Goal: Information Seeking & Learning: Learn about a topic

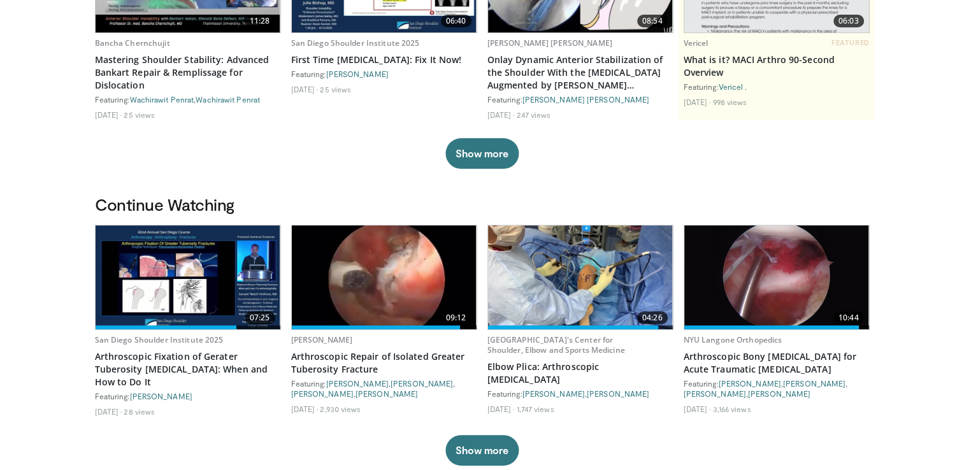
scroll to position [331, 0]
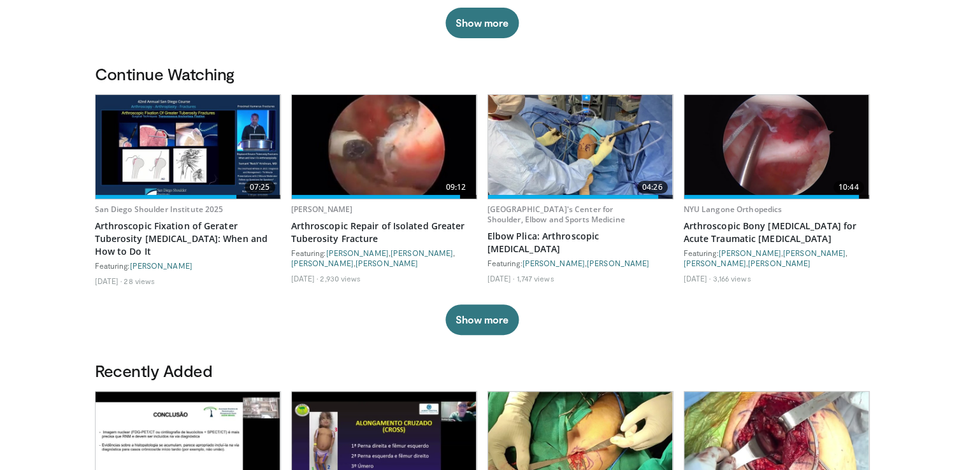
drag, startPoint x: 0, startPoint y: 0, endPoint x: 126, endPoint y: 61, distance: 139.7
click at [408, 151] on img at bounding box center [384, 147] width 185 height 104
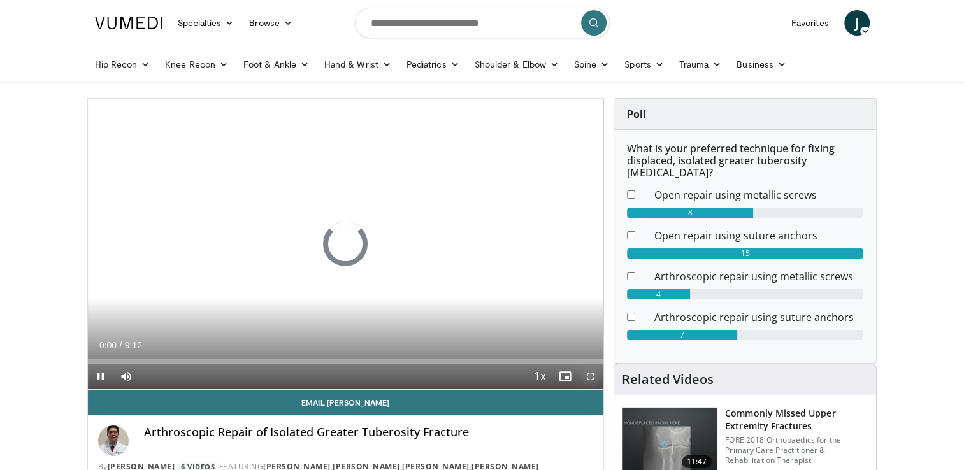
click at [593, 377] on span "Video Player" at bounding box center [590, 376] width 25 height 25
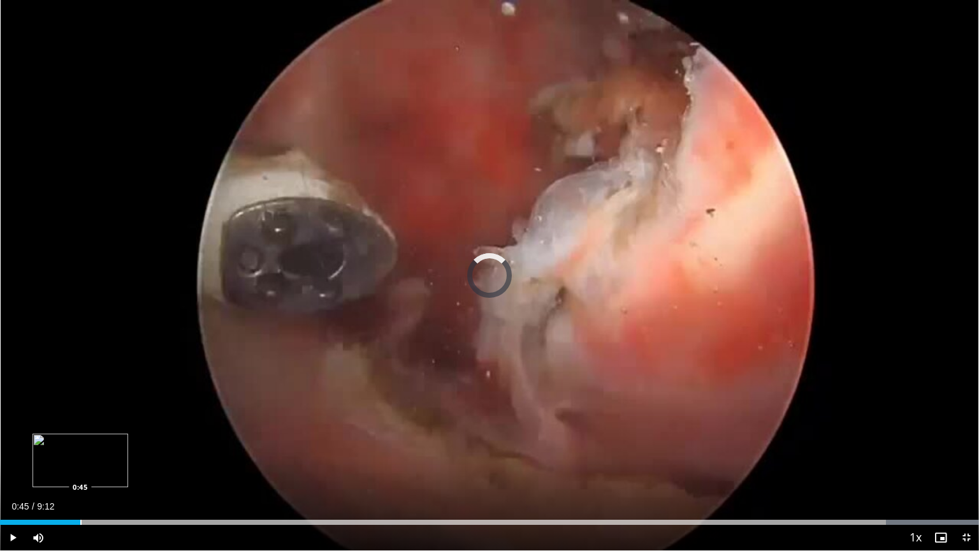
click at [80, 470] on div "Loaded : 100.00% 0:45 0:45" at bounding box center [489, 519] width 979 height 12
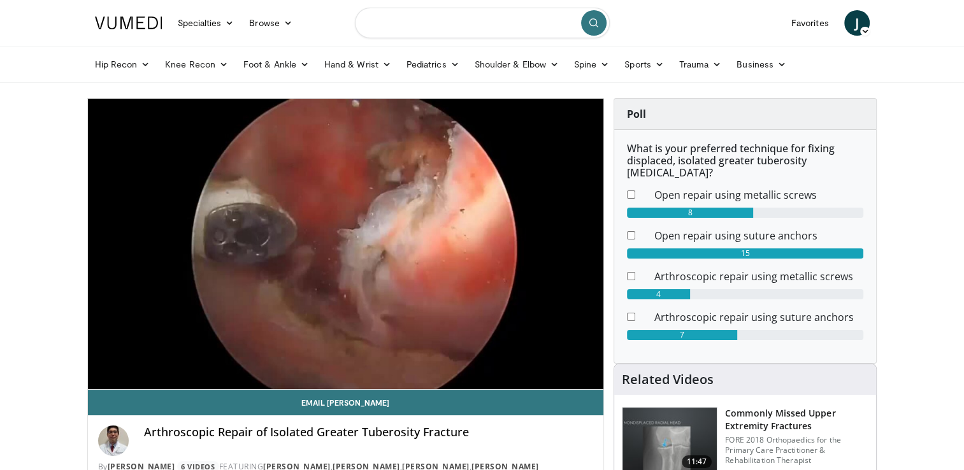
click at [370, 23] on input "Search topics, interventions" at bounding box center [482, 23] width 255 height 31
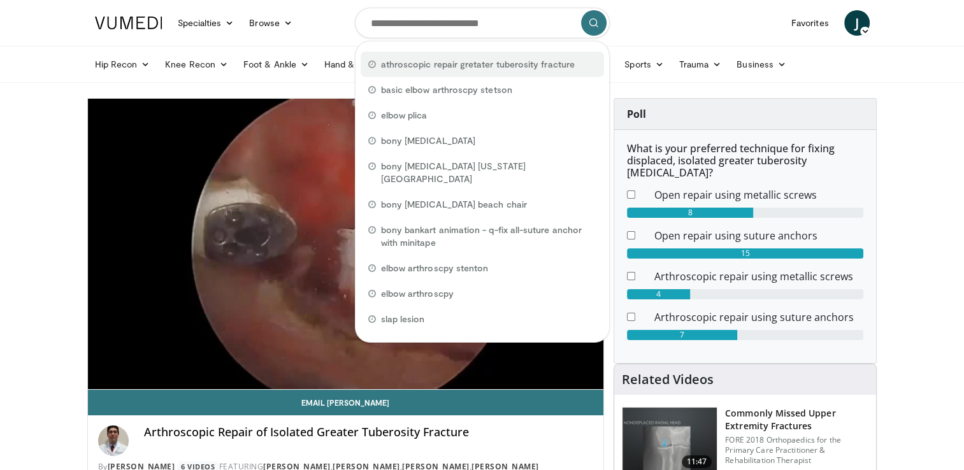
click at [416, 63] on span "athroscopic repair gretater tuberosity fracture" at bounding box center [478, 64] width 194 height 13
type input "**********"
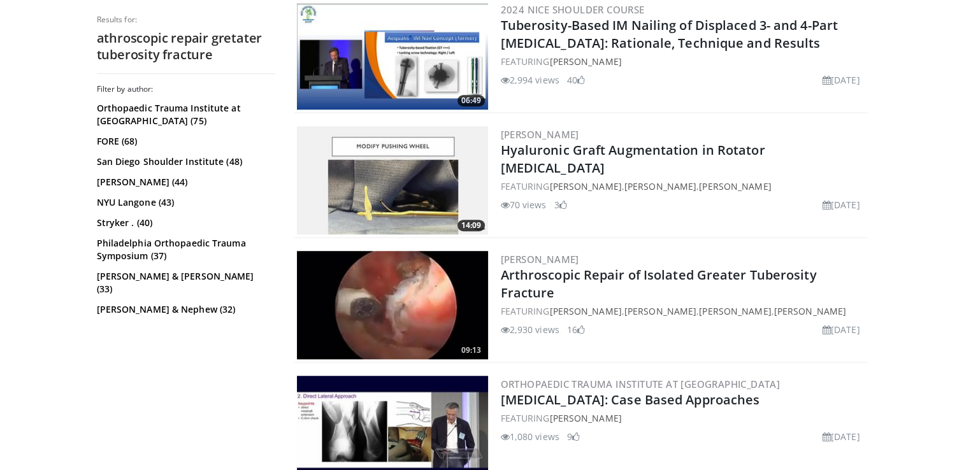
scroll to position [918, 0]
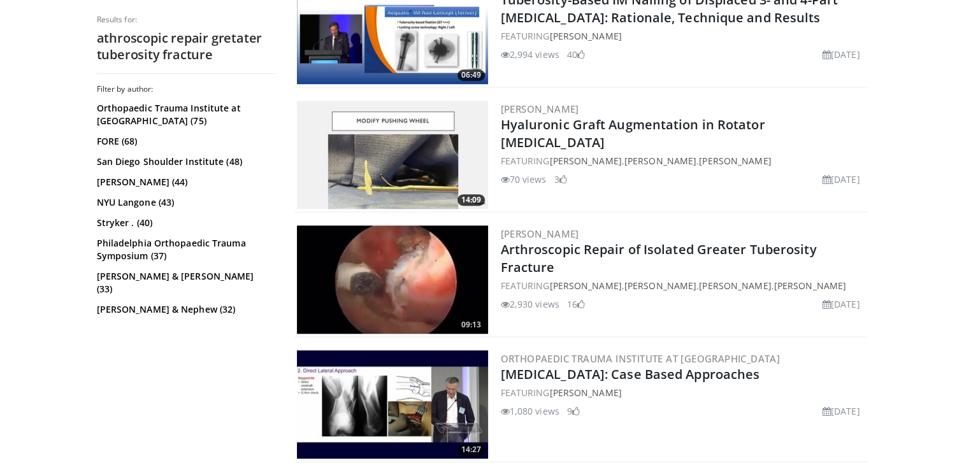
click at [389, 287] on img at bounding box center [392, 280] width 191 height 108
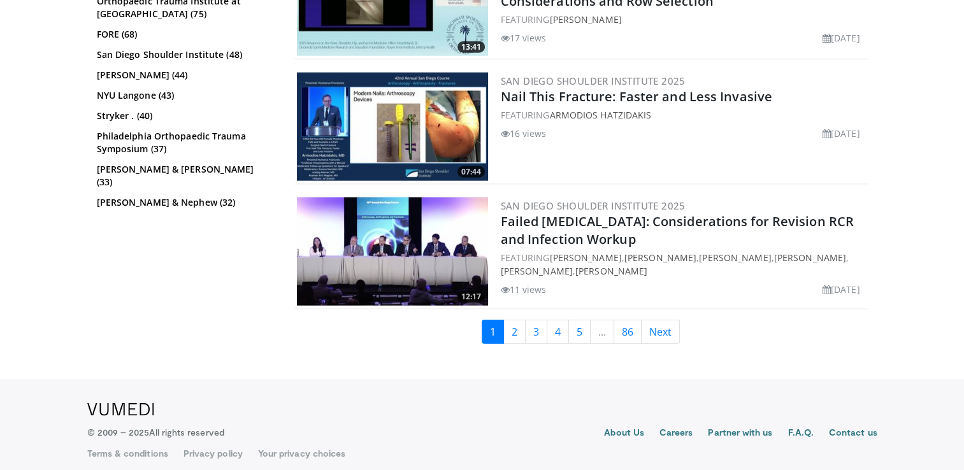
scroll to position [3197, 0]
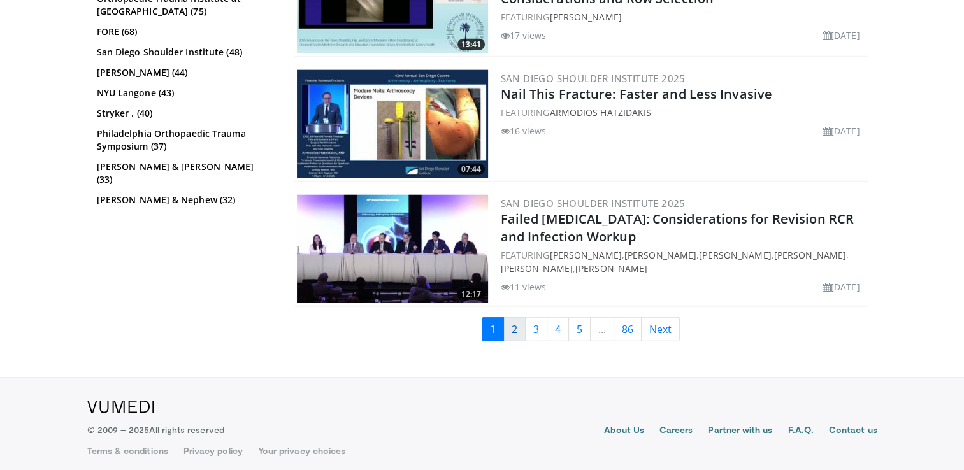
click at [515, 322] on link "2" at bounding box center [515, 329] width 22 height 24
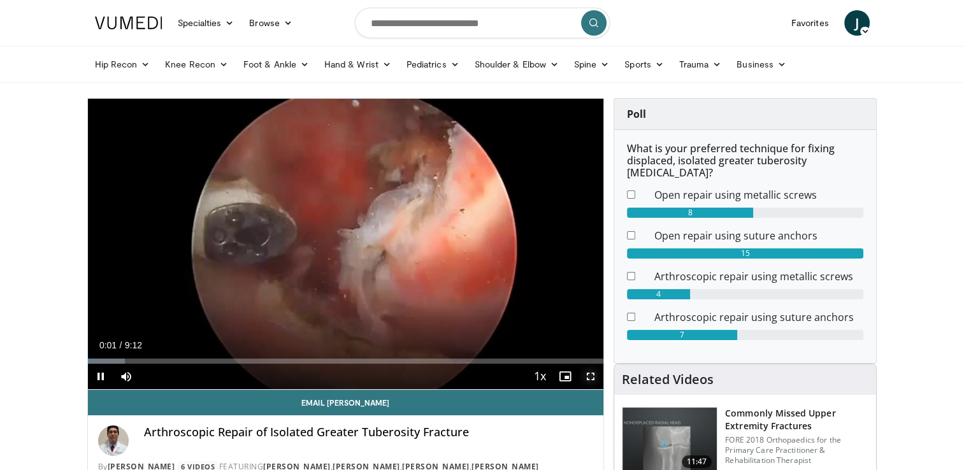
click at [593, 375] on span "Video Player" at bounding box center [590, 376] width 25 height 25
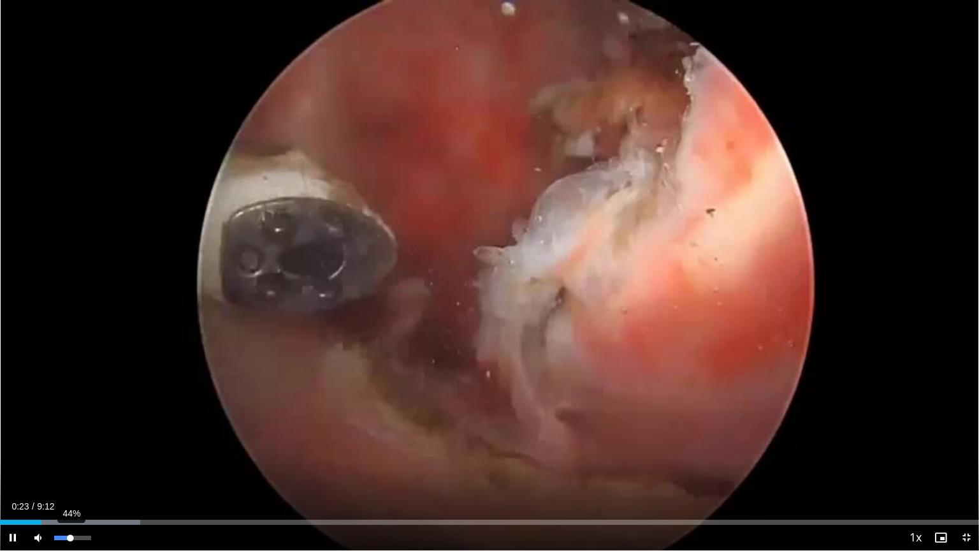
click at [69, 470] on div "44%" at bounding box center [72, 537] width 45 height 25
click at [85, 470] on div "Progress Bar" at bounding box center [85, 522] width 1 height 5
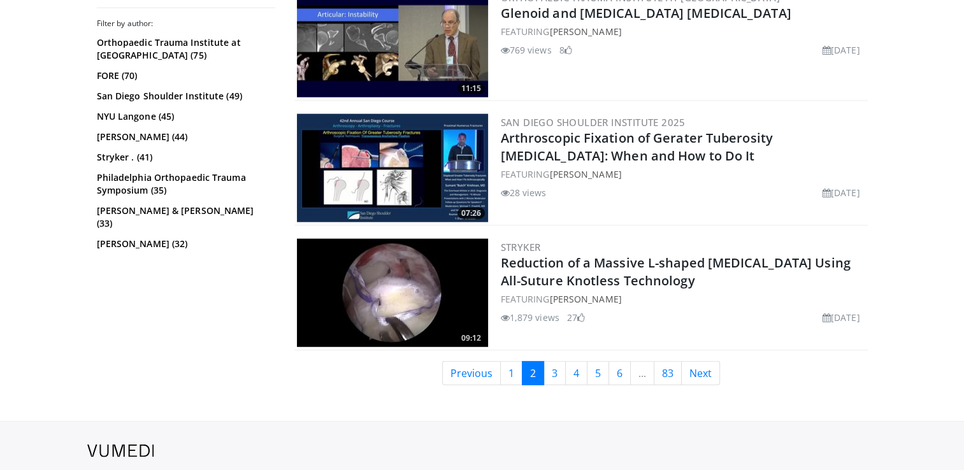
scroll to position [3187, 0]
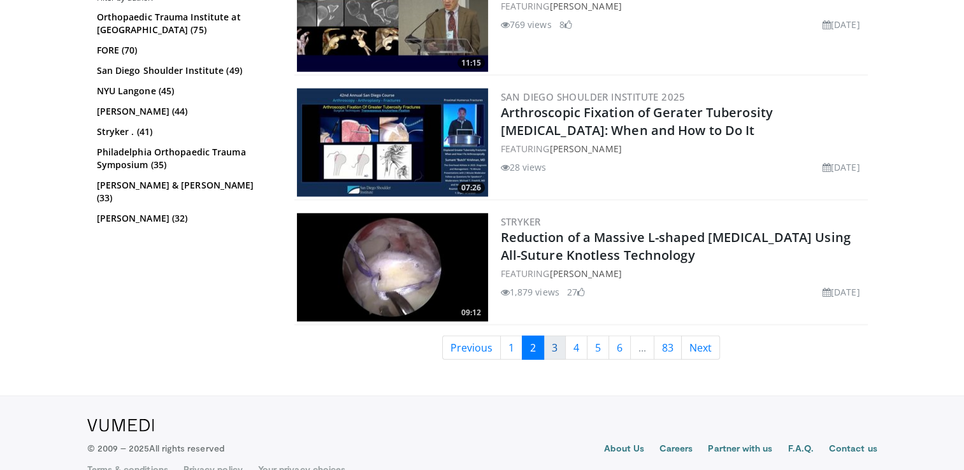
click at [553, 336] on link "3" at bounding box center [555, 348] width 22 height 24
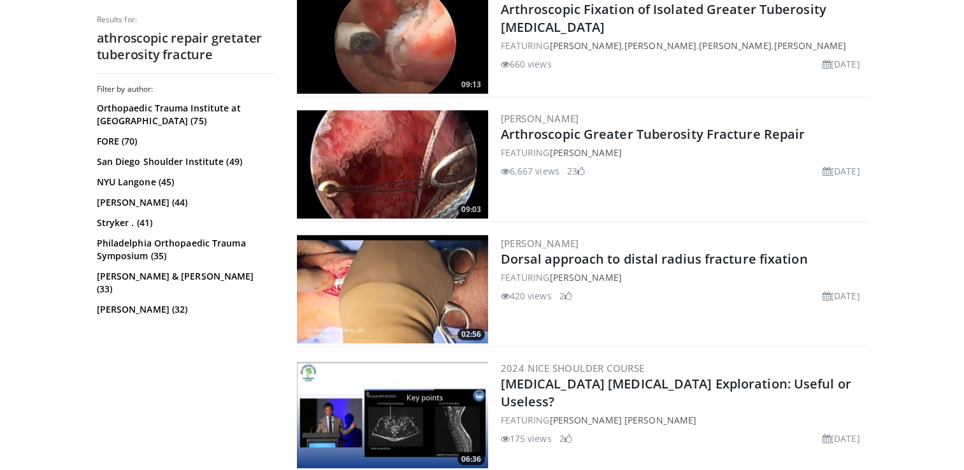
scroll to position [918, 0]
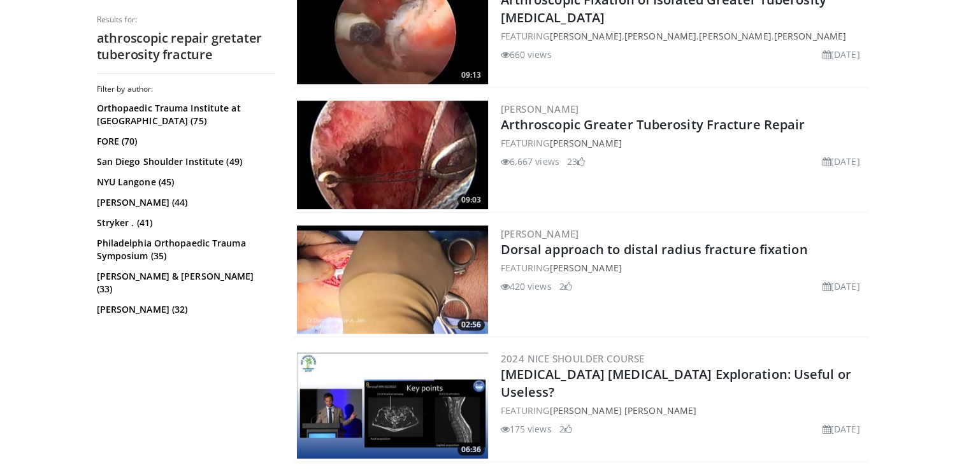
click at [379, 136] on img at bounding box center [392, 155] width 191 height 108
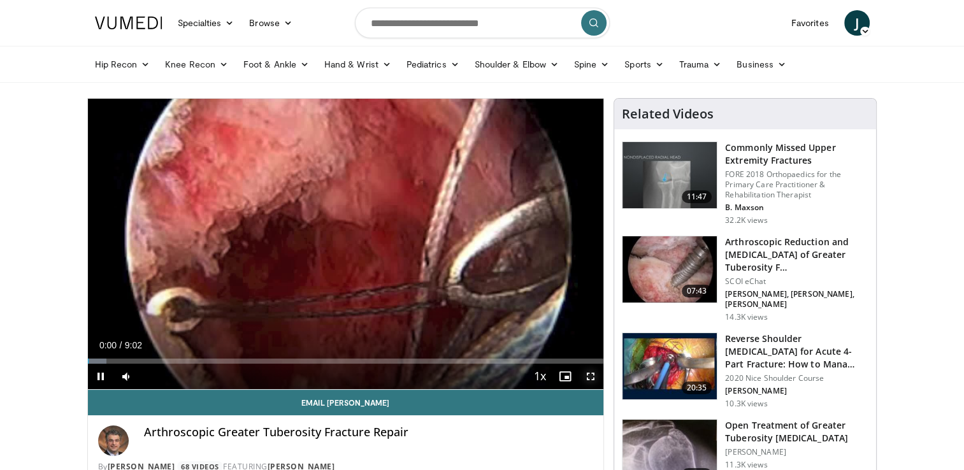
click at [586, 376] on span "Video Player" at bounding box center [590, 376] width 25 height 25
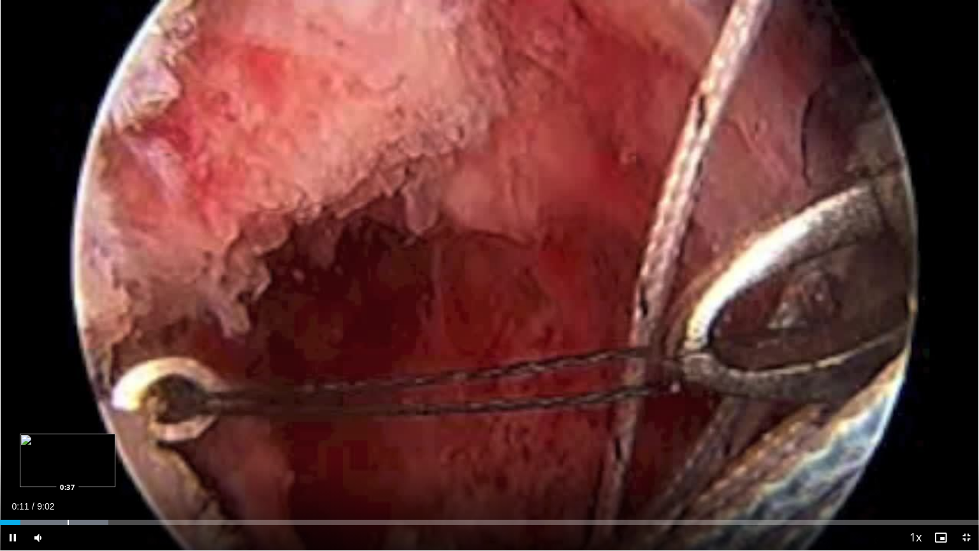
click at [68, 470] on div "Progress Bar" at bounding box center [68, 522] width 1 height 5
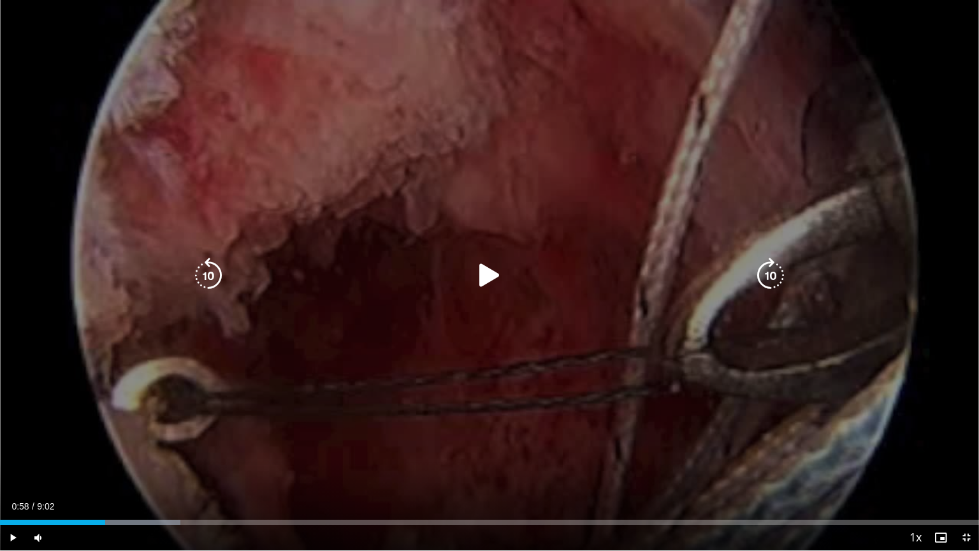
click at [0, 0] on div "Progress Bar" at bounding box center [0, 0] width 0 height 0
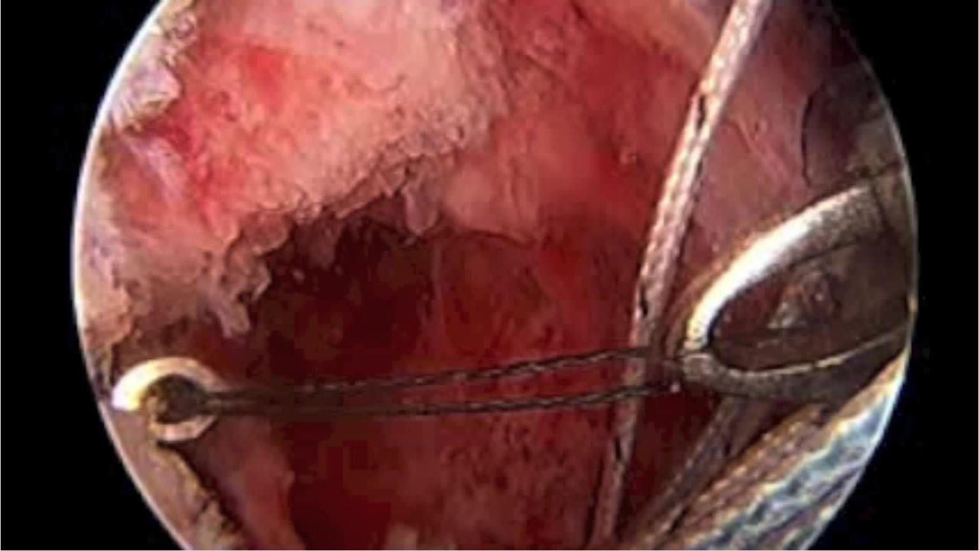
click at [156, 470] on video-js "**********" at bounding box center [489, 275] width 979 height 551
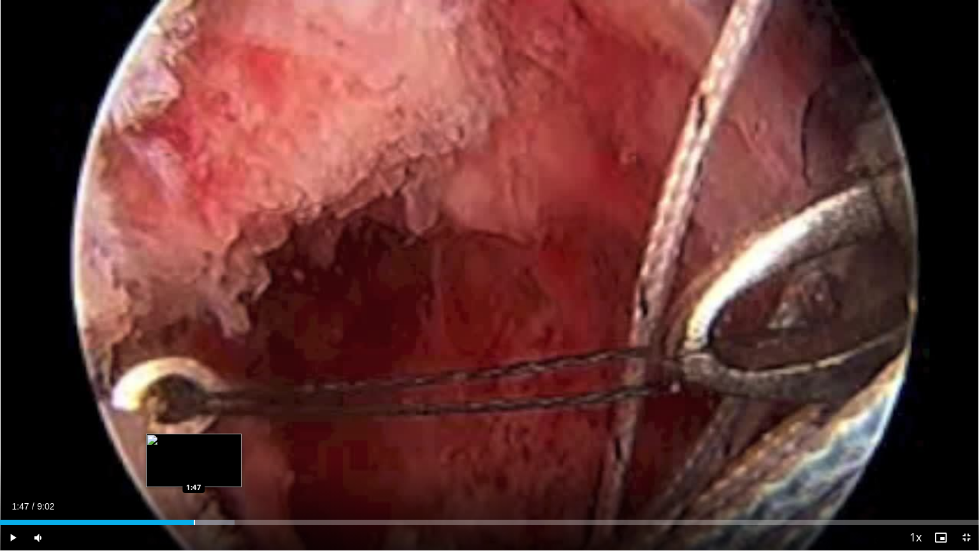
click at [194, 470] on div "Loaded : 23.94% 1:03 1:47" at bounding box center [489, 519] width 979 height 12
